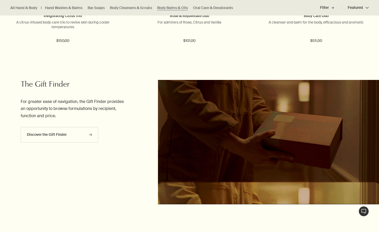
scroll to position [895, 0]
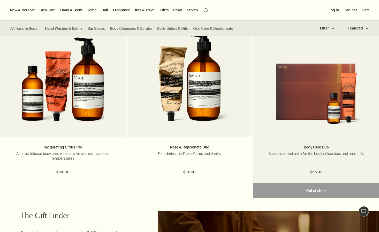
click at [303, 100] on img at bounding box center [316, 95] width 110 height 67
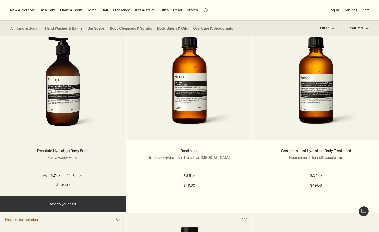
scroll to position [316, 0]
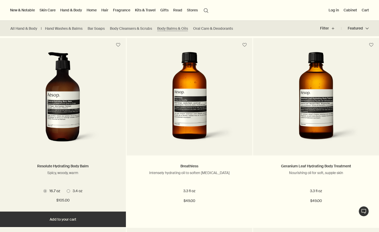
click at [68, 190] on span at bounding box center [68, 190] width 3 height 3
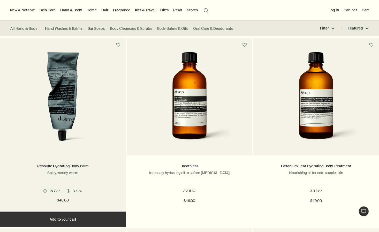
click at [46, 190] on span at bounding box center [44, 190] width 3 height 3
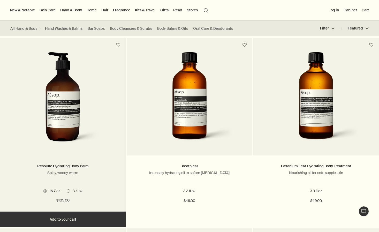
scroll to position [0, 0]
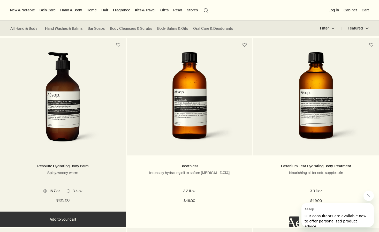
click at [94, 131] on img at bounding box center [62, 100] width 77 height 96
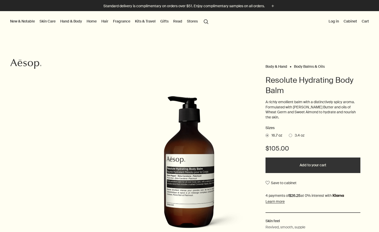
click at [292, 134] on span at bounding box center [290, 135] width 3 height 3
click at [289, 133] on input "3.4 oz" at bounding box center [289, 134] width 0 height 3
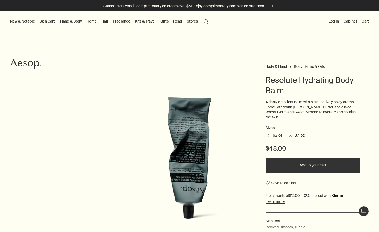
click at [148, 21] on link "Kits & Travel" at bounding box center [145, 21] width 23 height 7
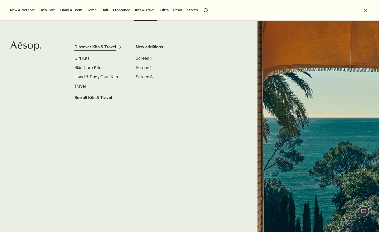
click at [108, 47] on div "Discover Kits & Travel" at bounding box center [95, 47] width 42 height 6
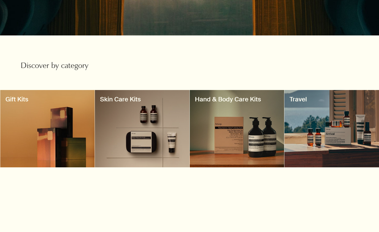
scroll to position [179, 0]
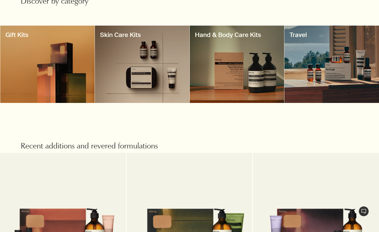
click at [323, 76] on div at bounding box center [331, 64] width 95 height 77
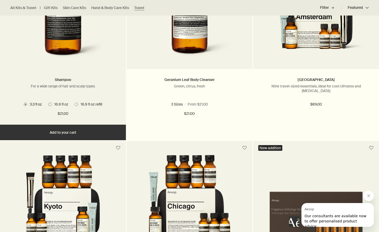
scroll to position [990, 0]
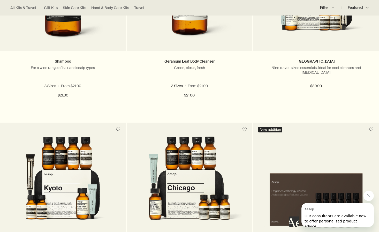
click at [182, 164] on img at bounding box center [189, 185] width 109 height 96
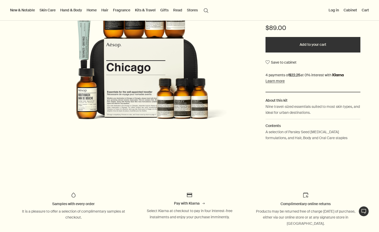
scroll to position [100, 0]
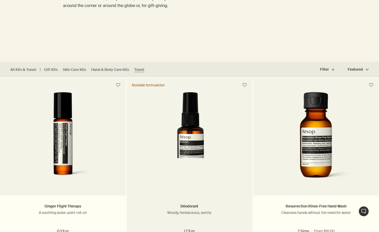
scroll to position [87, 0]
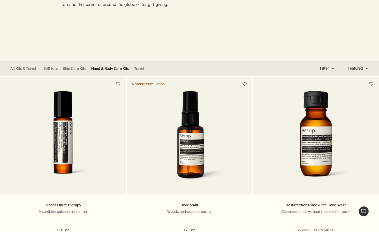
click at [116, 68] on link "Hand & Body Care Kits" at bounding box center [110, 68] width 38 height 5
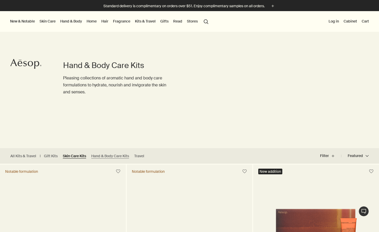
click at [79, 156] on link "Skin Care Kits" at bounding box center [74, 156] width 23 height 5
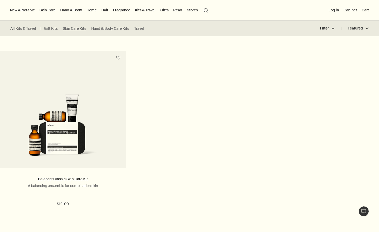
scroll to position [291, 0]
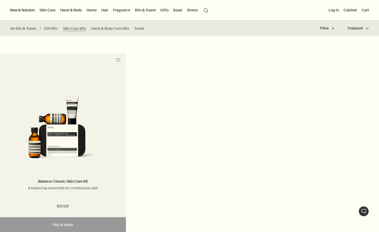
click at [72, 146] on img at bounding box center [63, 129] width 110 height 67
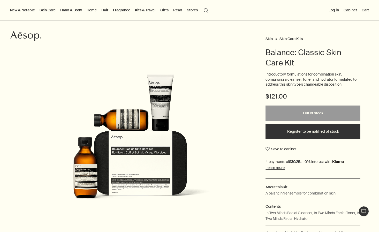
scroll to position [28, 0]
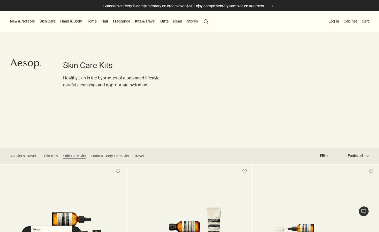
click at [51, 153] on ul "All Kits & Travel Gift Kits Skin Care Kits Hand & Body Care Kits Travel" at bounding box center [78, 156] width 157 height 16
click at [50, 157] on link "Gift Kits" at bounding box center [51, 156] width 14 height 5
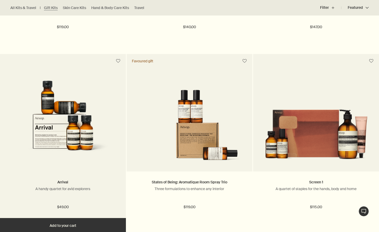
scroll to position [291, 0]
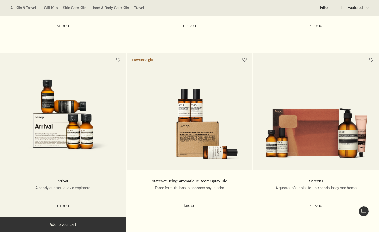
click at [81, 149] on img at bounding box center [62, 115] width 109 height 96
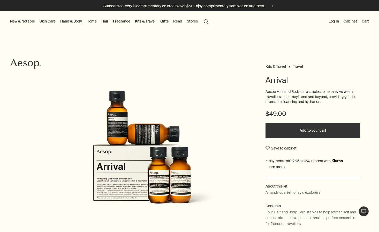
click at [192, 22] on button "Stores" at bounding box center [192, 21] width 13 height 7
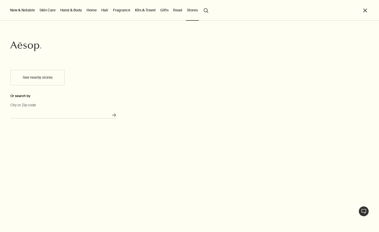
click at [46, 116] on input "City or Zip code" at bounding box center [63, 114] width 106 height 8
click at [15, 114] on input "310318" at bounding box center [63, 114] width 106 height 8
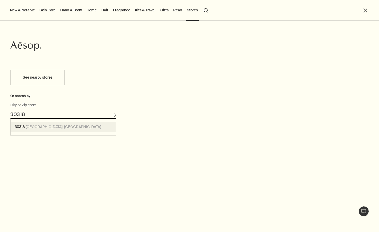
type input "[GEOGRAPHIC_DATA]"
